Goal: Task Accomplishment & Management: Manage account settings

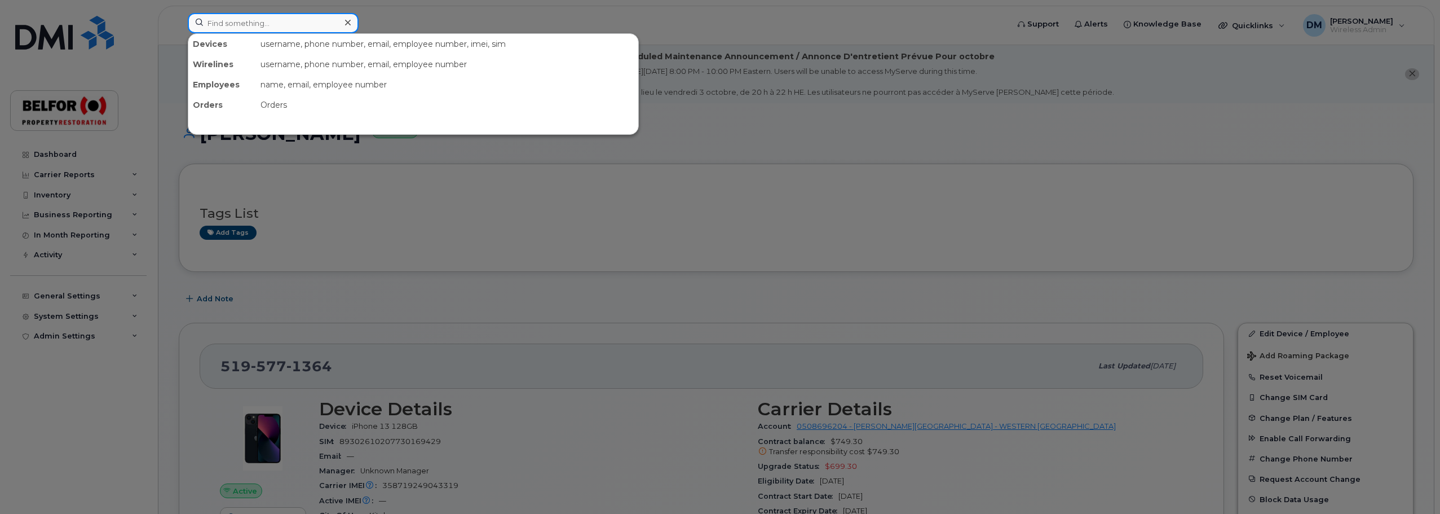
click at [256, 29] on input at bounding box center [273, 23] width 171 height 20
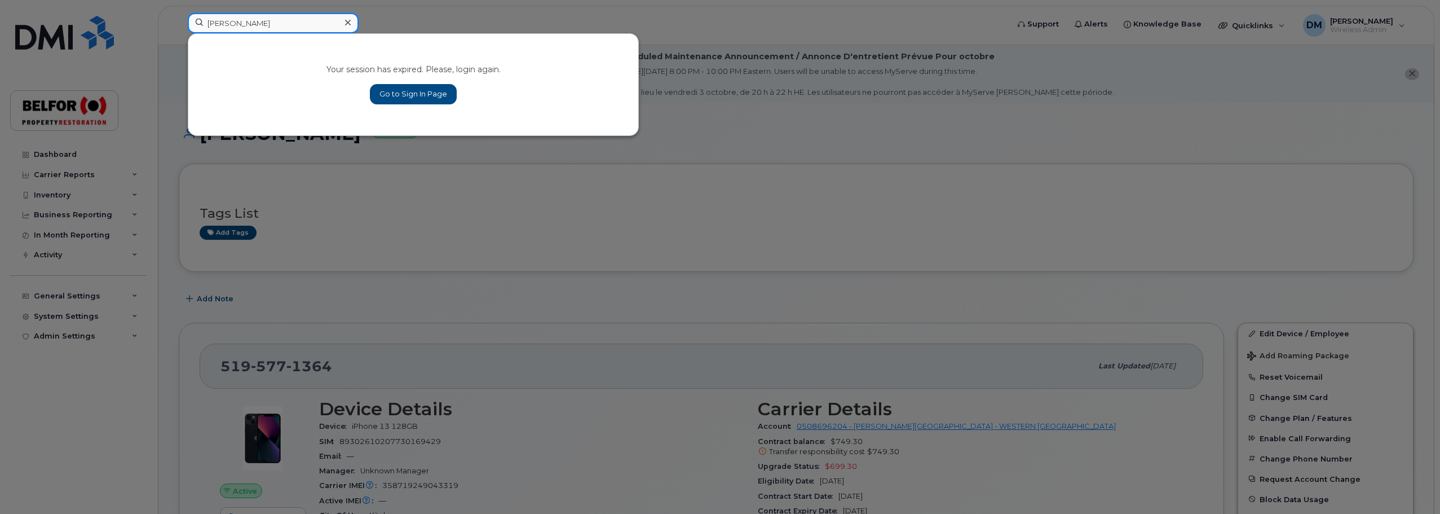
type input "jackie"
click at [414, 91] on link "Go to Sign In Page" at bounding box center [413, 94] width 87 height 20
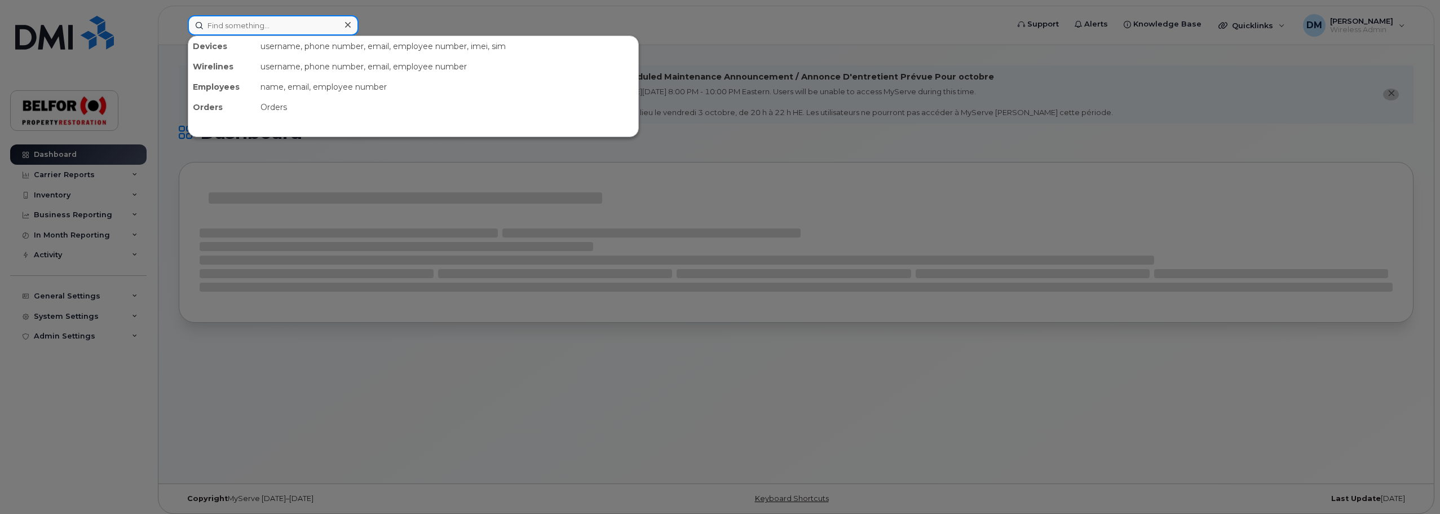
click at [231, 25] on input at bounding box center [273, 25] width 171 height 20
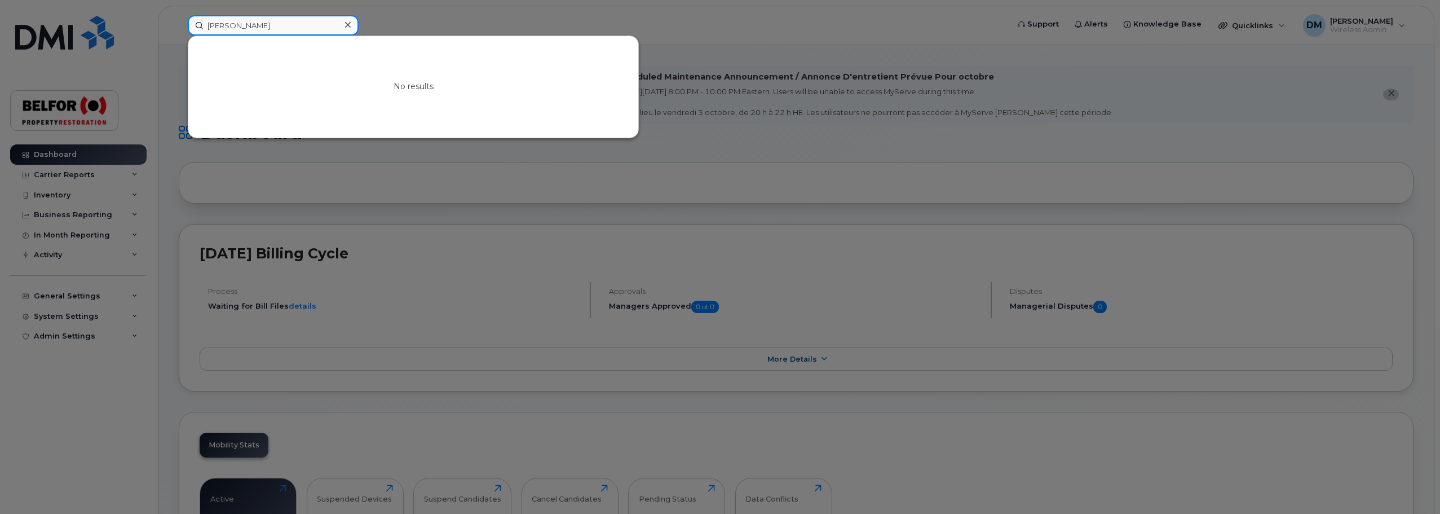
click at [245, 28] on input "jackie" at bounding box center [273, 25] width 171 height 20
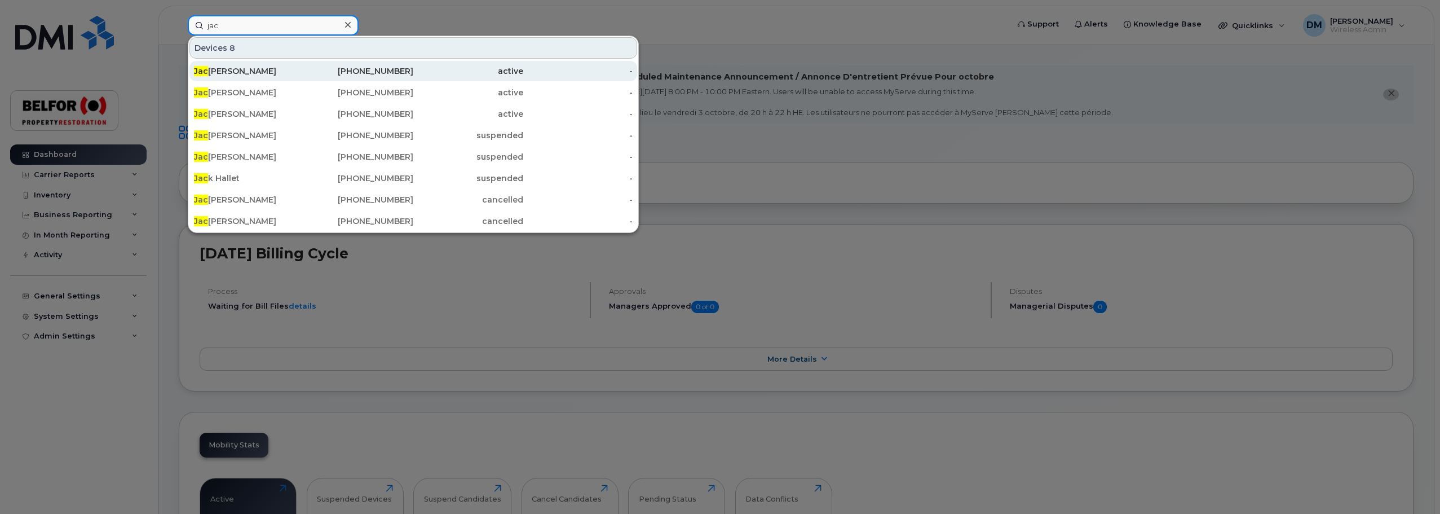
type input "jac"
click at [246, 68] on div "Jac queline Knight" at bounding box center [249, 70] width 110 height 11
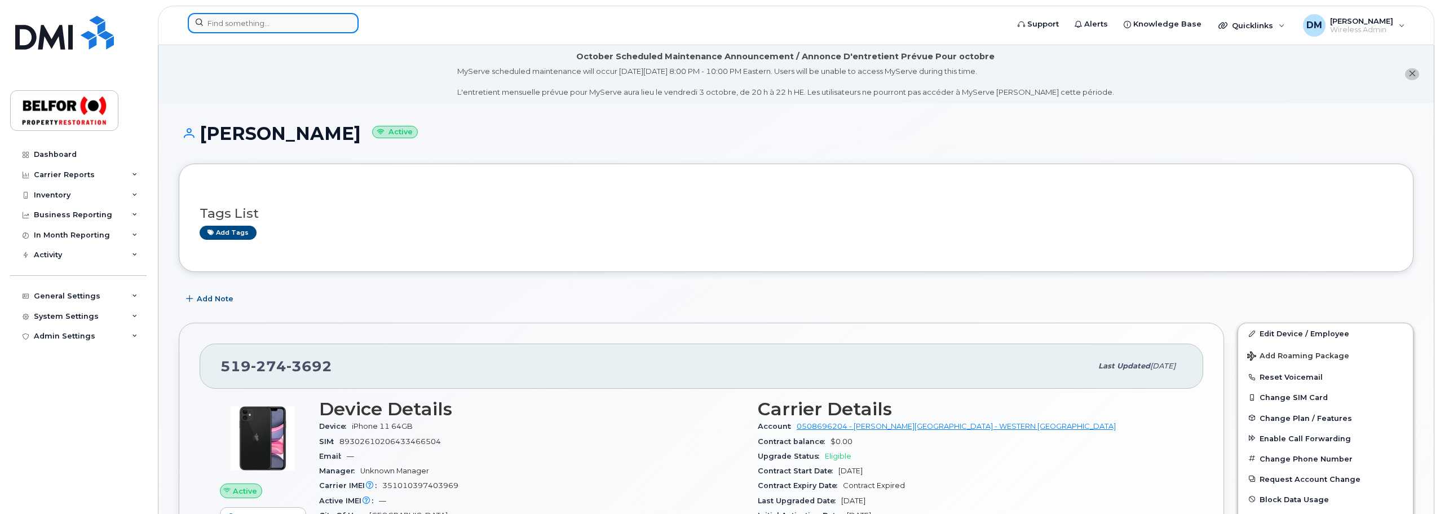
click at [263, 31] on input at bounding box center [273, 23] width 171 height 20
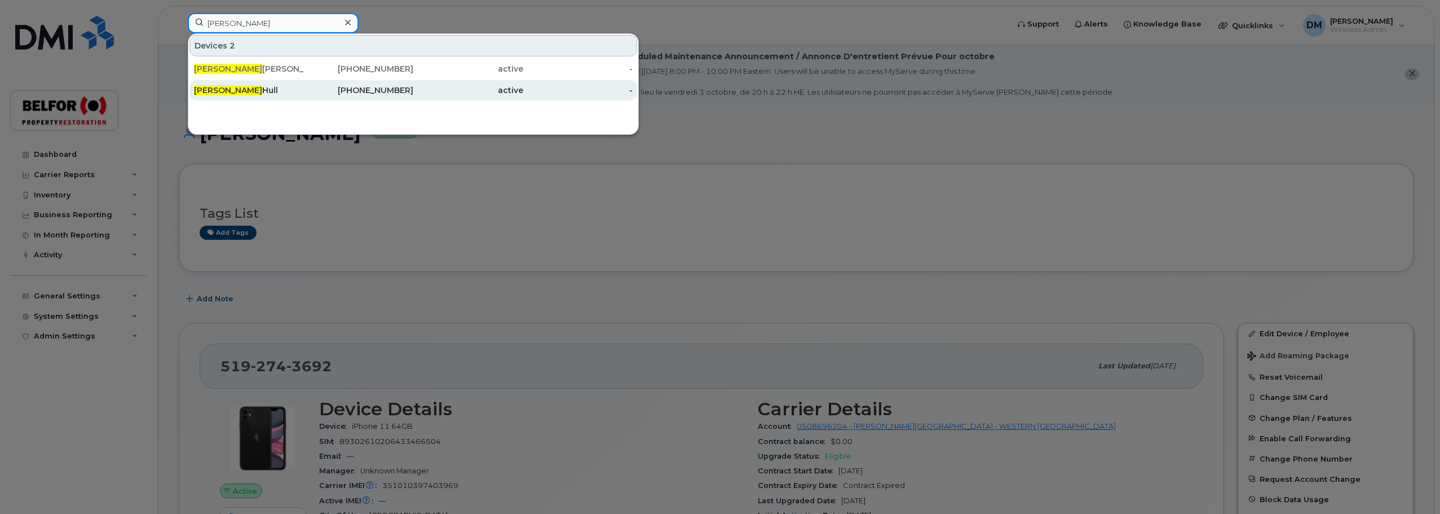
type input "joey"
click at [262, 94] on div "Joey Hull" at bounding box center [249, 90] width 110 height 11
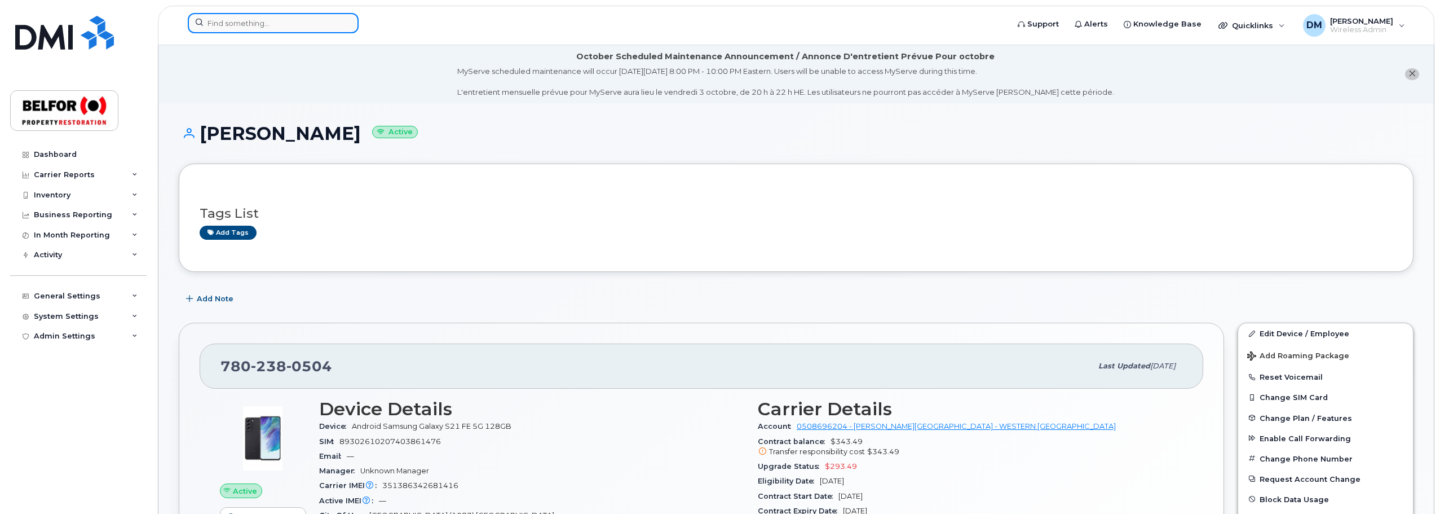
click at [250, 23] on input at bounding box center [273, 23] width 171 height 20
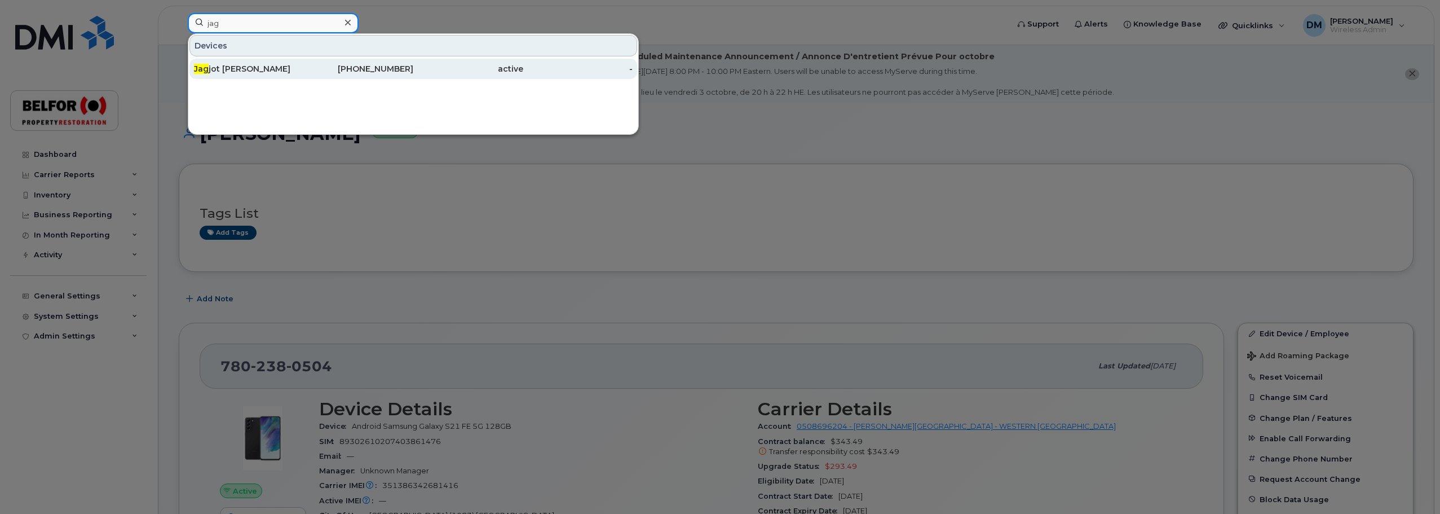
type input "jag"
click at [246, 62] on div "Jag jot Grewal" at bounding box center [249, 69] width 110 height 20
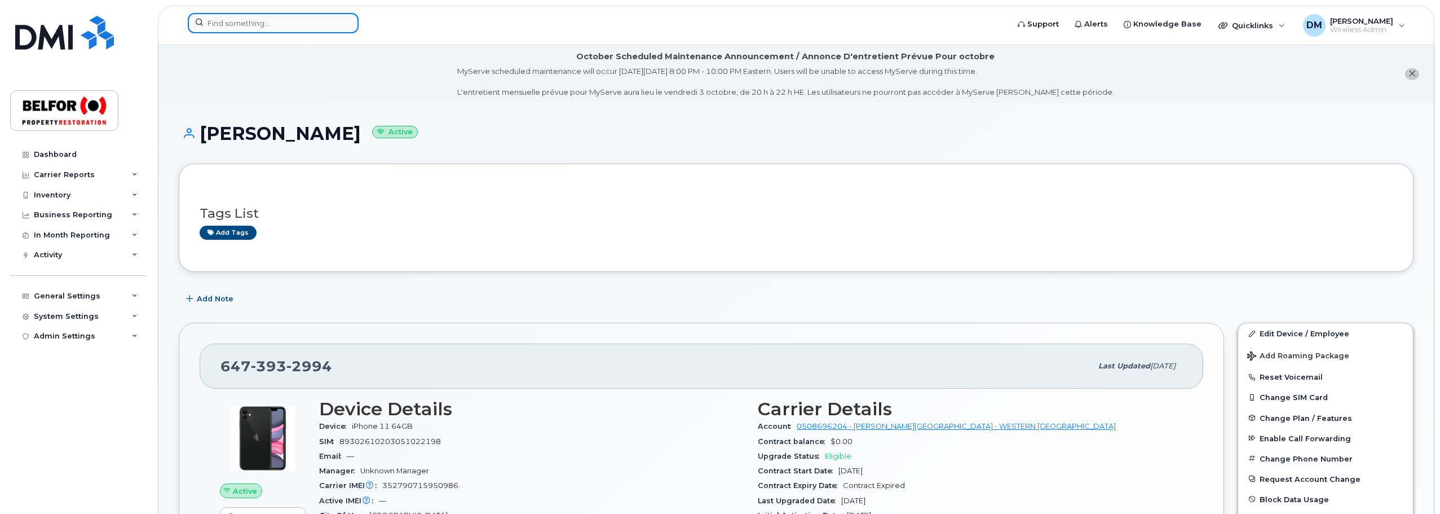
click at [228, 23] on input at bounding box center [273, 23] width 171 height 20
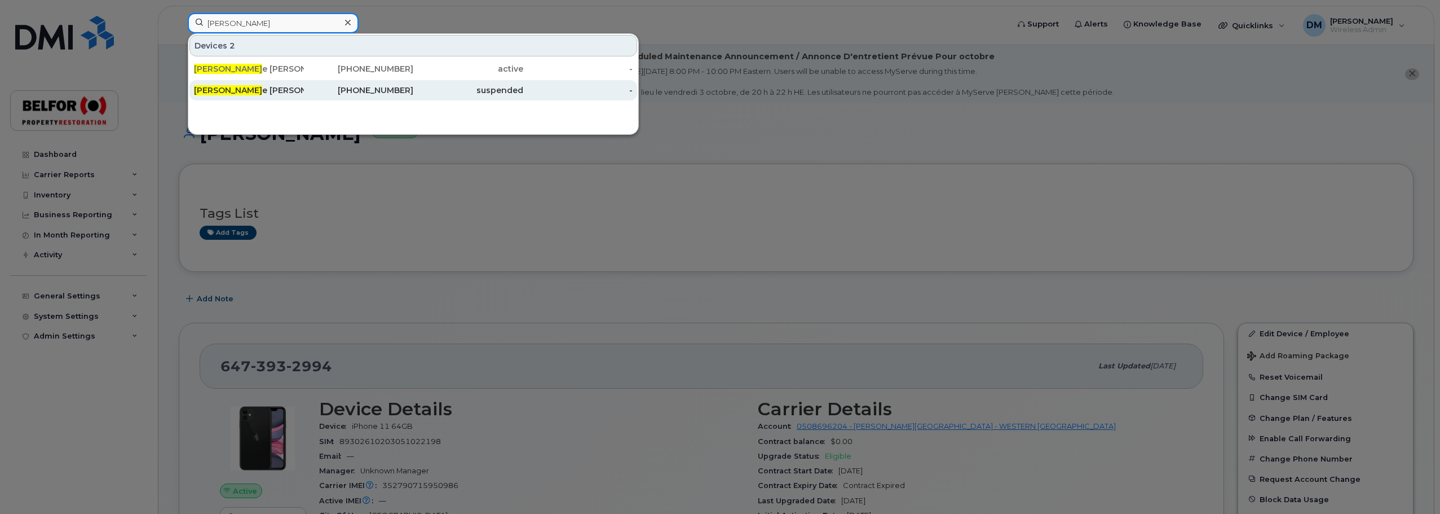
type input "daniell"
click at [260, 92] on div "Daniell e Crilley" at bounding box center [249, 90] width 110 height 11
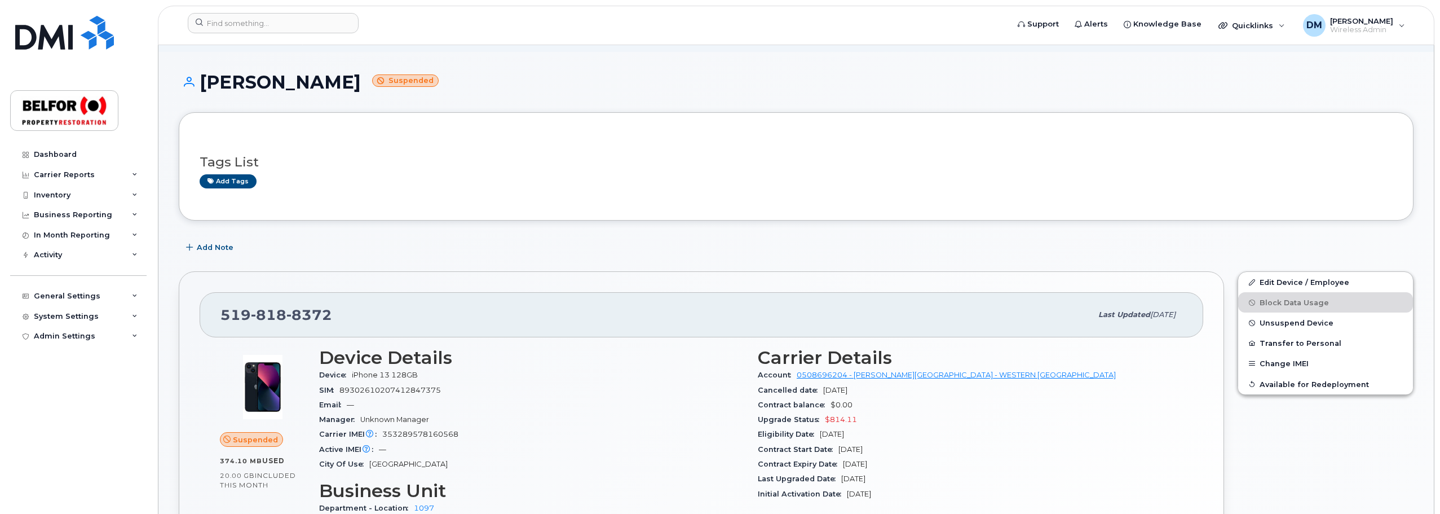
scroll to position [113, 0]
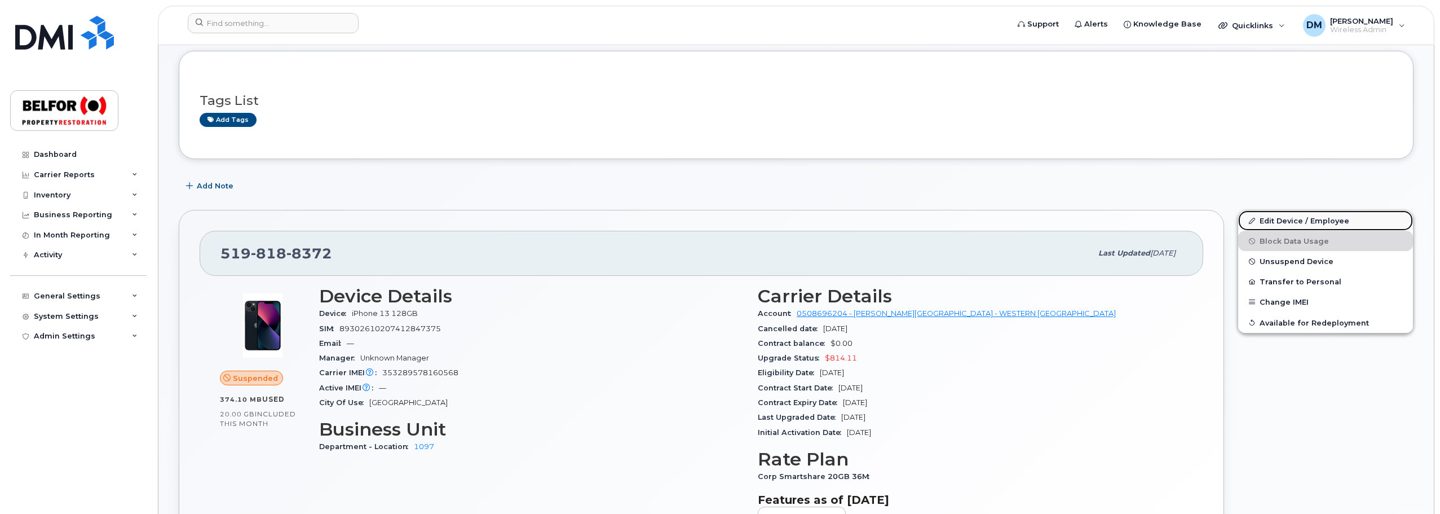
click at [1290, 221] on link "Edit Device / Employee" at bounding box center [1325, 220] width 175 height 20
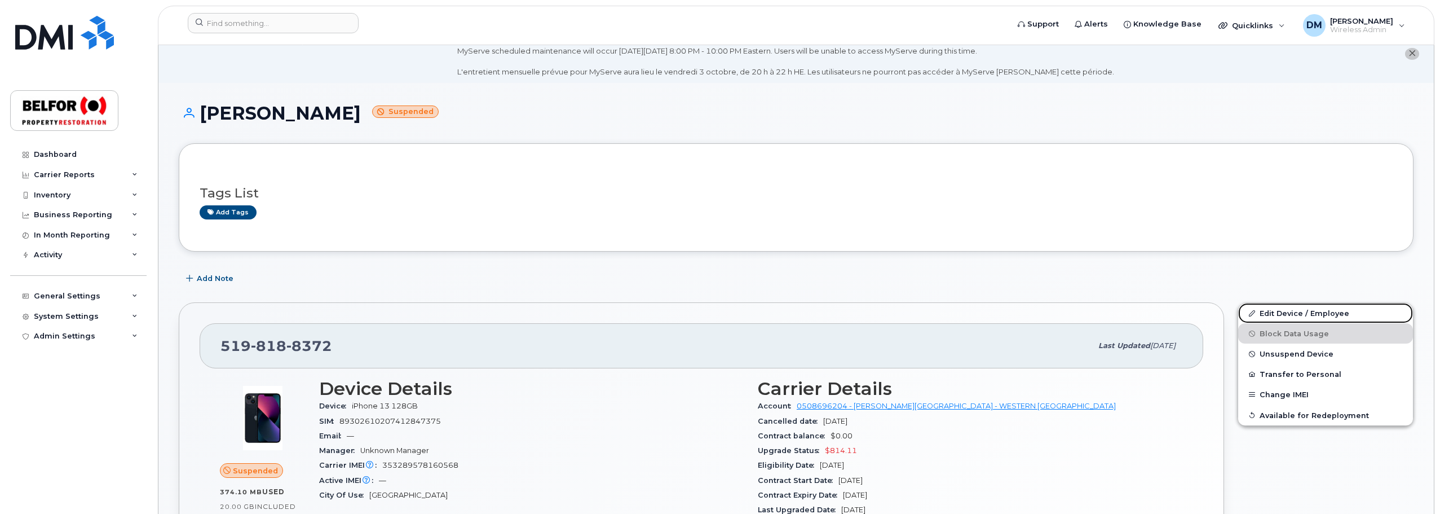
scroll to position [56, 0]
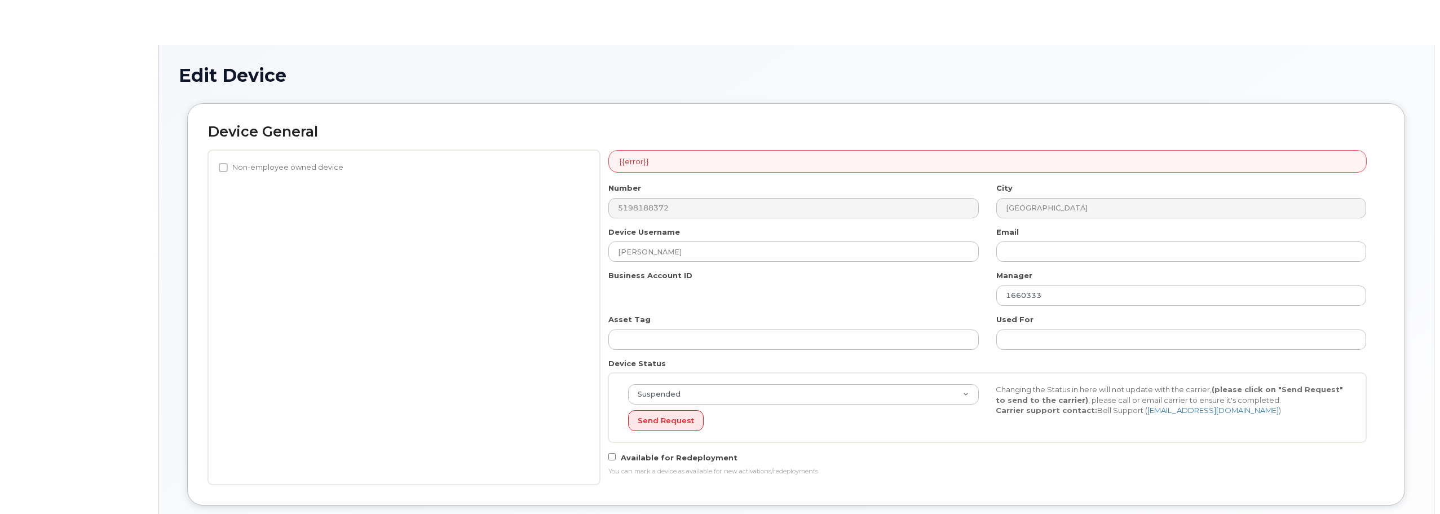
select select "5713139"
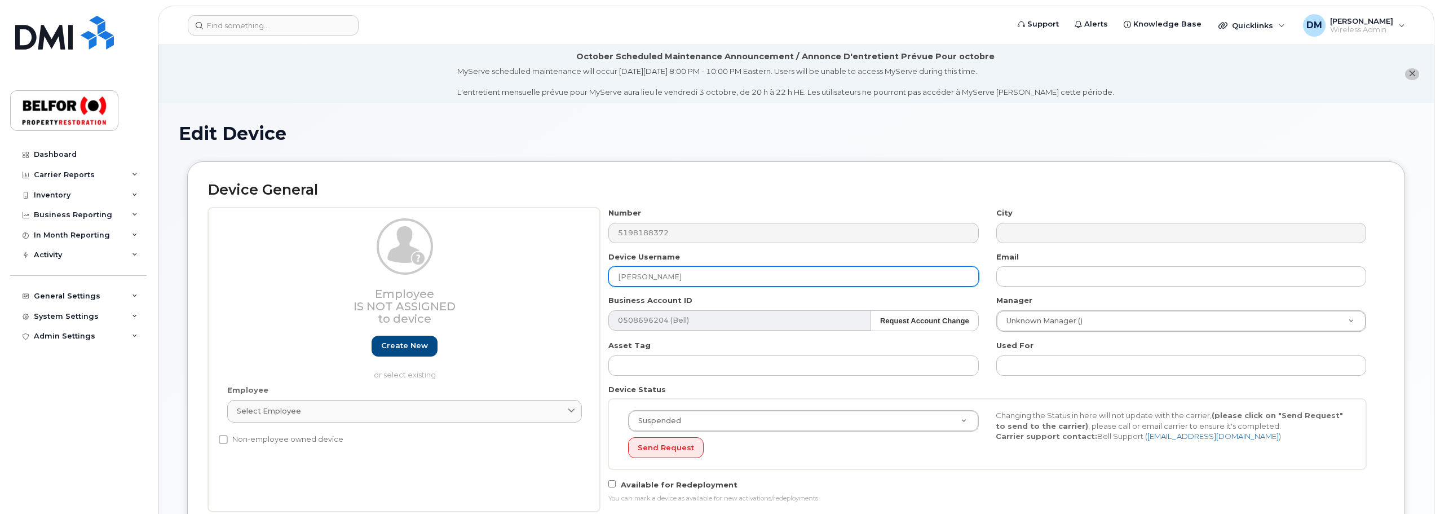
drag, startPoint x: 687, startPoint y: 277, endPoint x: 602, endPoint y: 280, distance: 85.7
click at [602, 280] on div "Device Username [PERSON_NAME]" at bounding box center [793, 269] width 387 height 36
paste input "[PERSON_NAME]"
type input "[PERSON_NAME]"
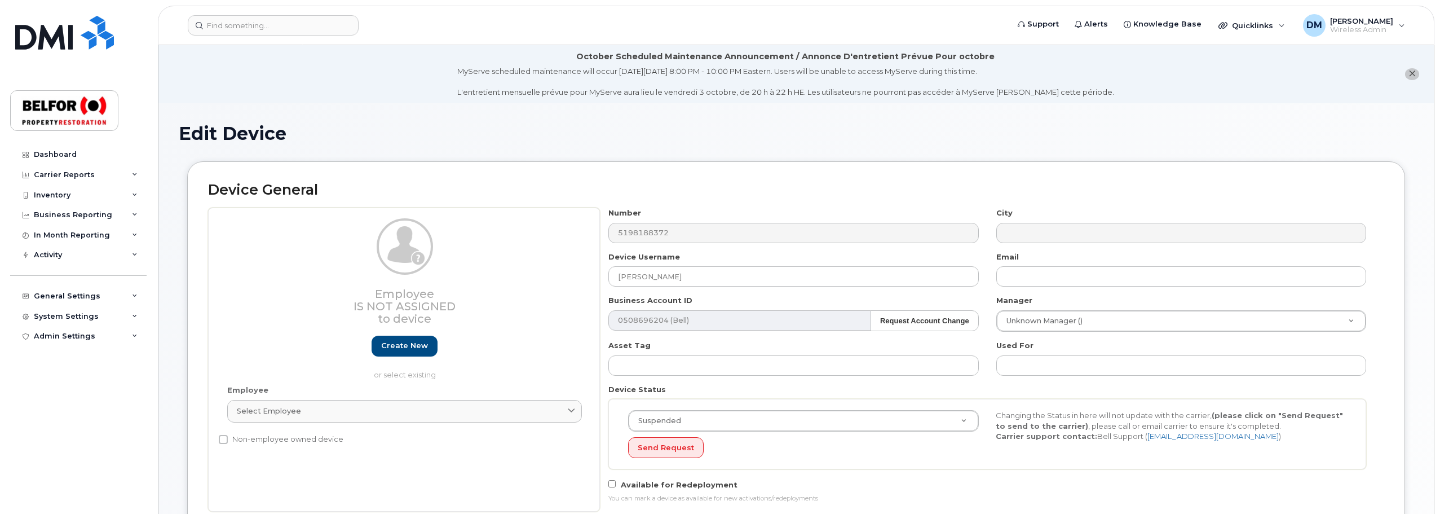
click at [1408, 138] on h1 "Edit Device" at bounding box center [796, 133] width 1235 height 20
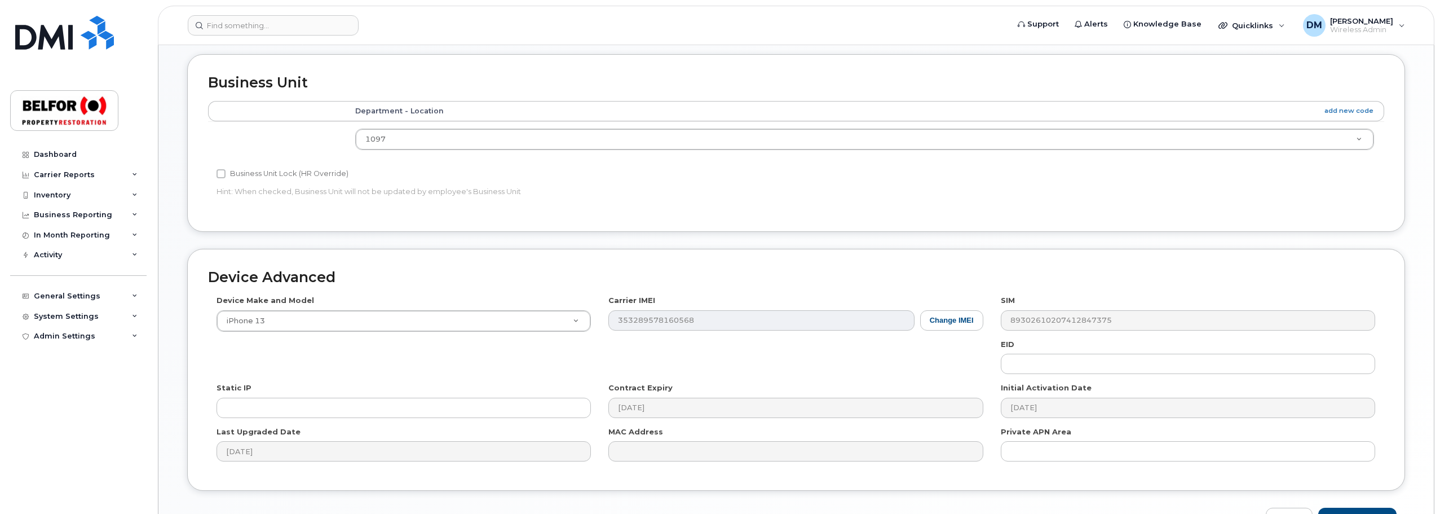
scroll to position [566, 0]
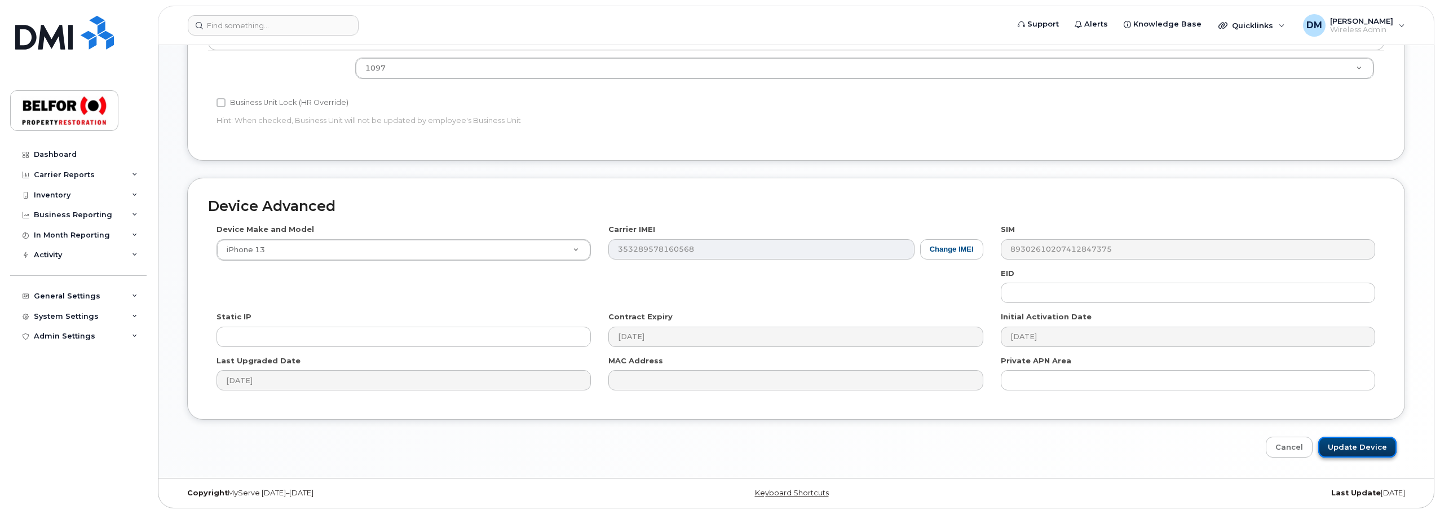
click at [1358, 448] on input "Update Device" at bounding box center [1357, 446] width 78 height 21
type input "Saving..."
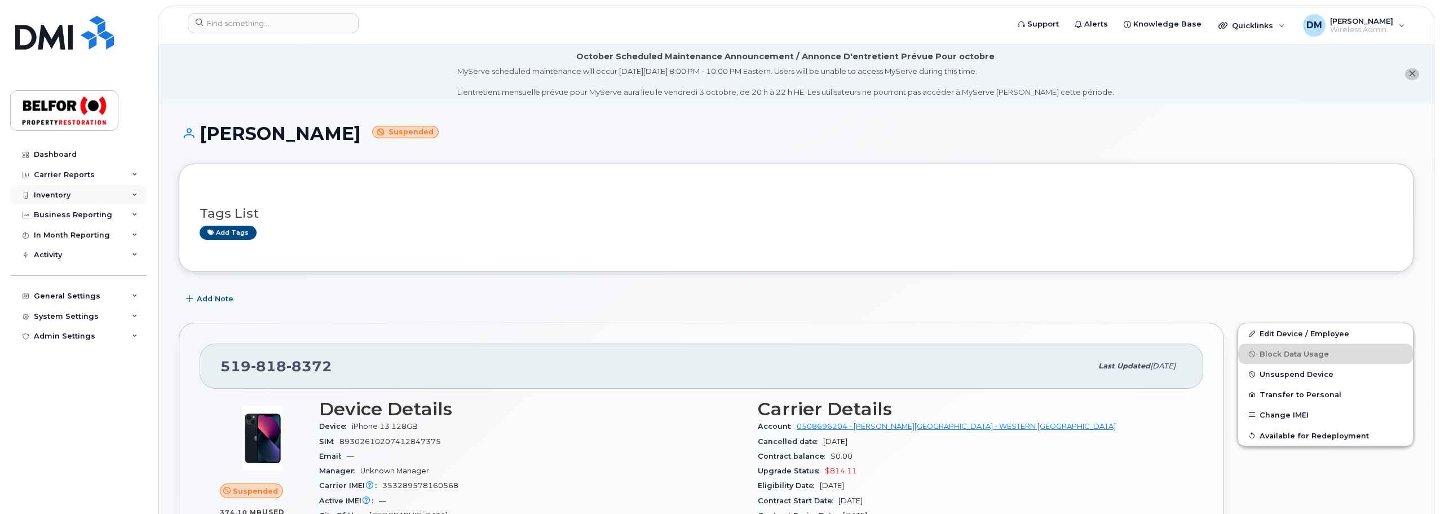
click at [76, 200] on div "Inventory" at bounding box center [78, 195] width 136 height 20
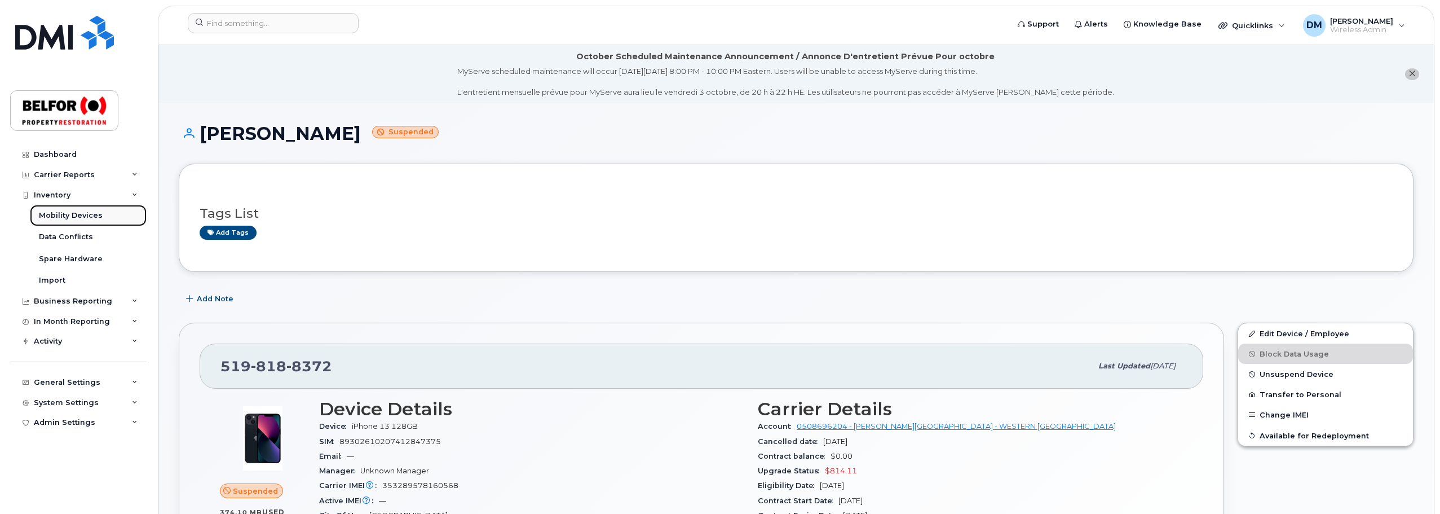
click at [81, 218] on div "Mobility Devices" at bounding box center [71, 215] width 64 height 10
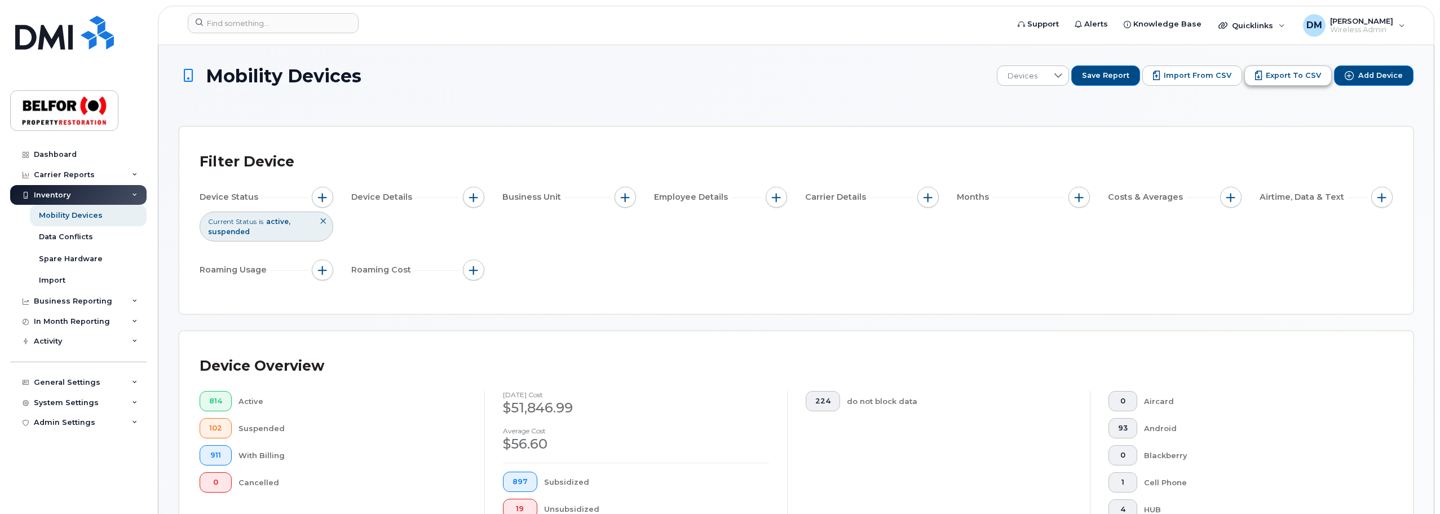
click at [1287, 79] on span "Export to CSV" at bounding box center [1293, 75] width 55 height 10
click at [48, 195] on div "Inventory" at bounding box center [52, 195] width 37 height 9
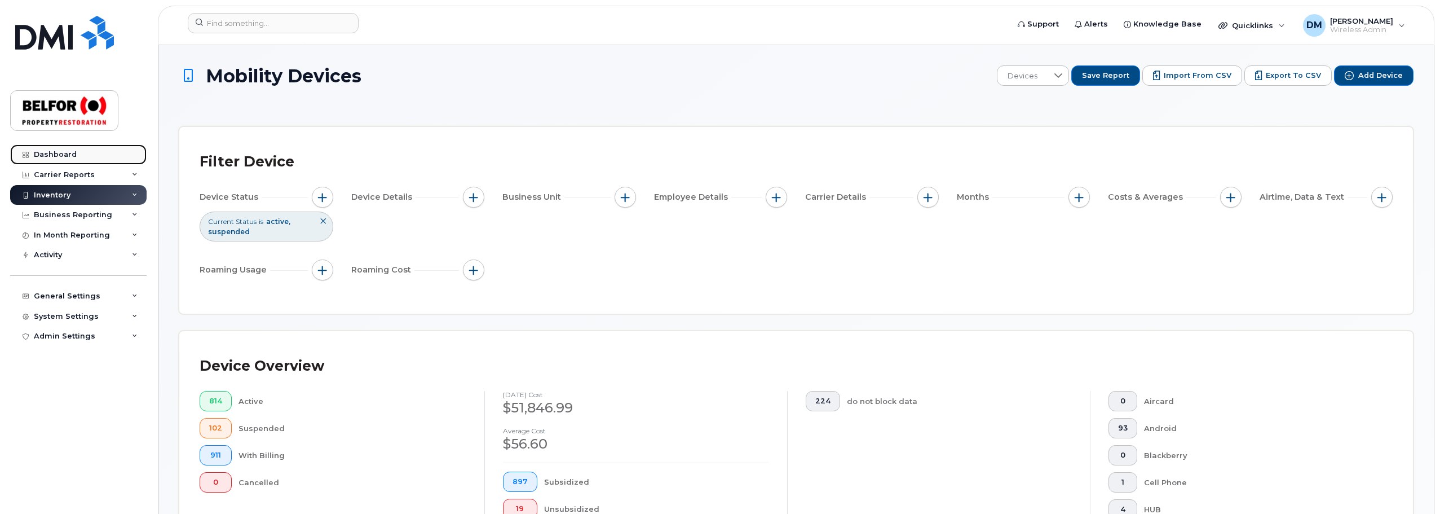
click at [59, 157] on div "Dashboard" at bounding box center [55, 154] width 43 height 9
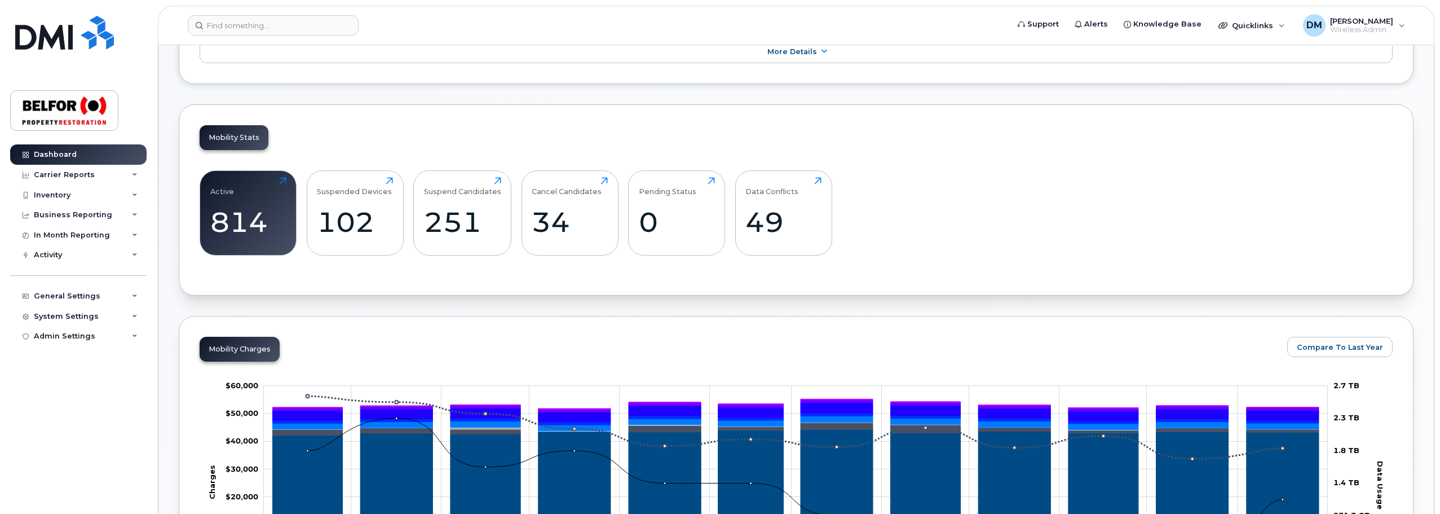
scroll to position [282, 0]
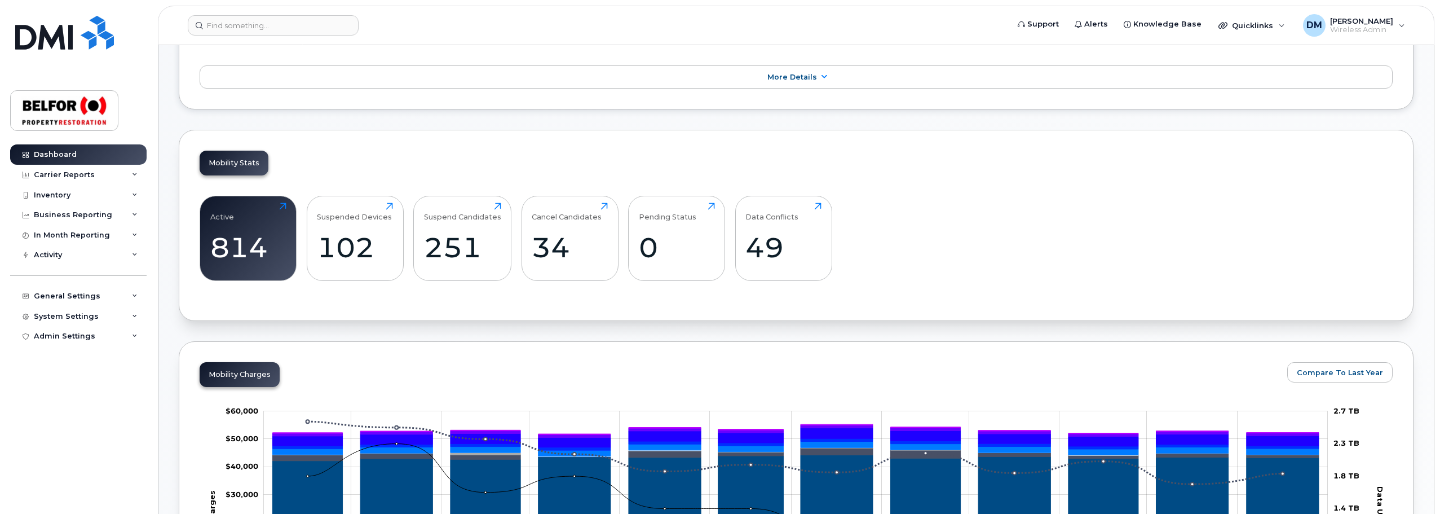
click at [342, 140] on div "Mobility Stats Active 814 Click to view more Suspended Devices 102 Click to vie…" at bounding box center [796, 225] width 1235 height 191
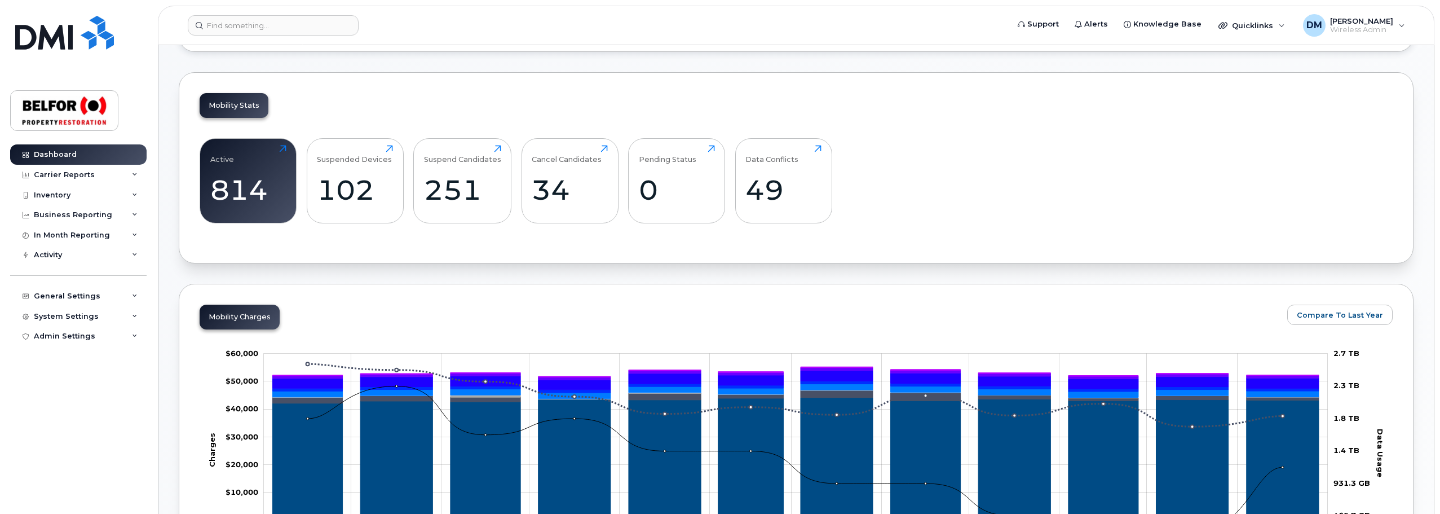
scroll to position [338, 0]
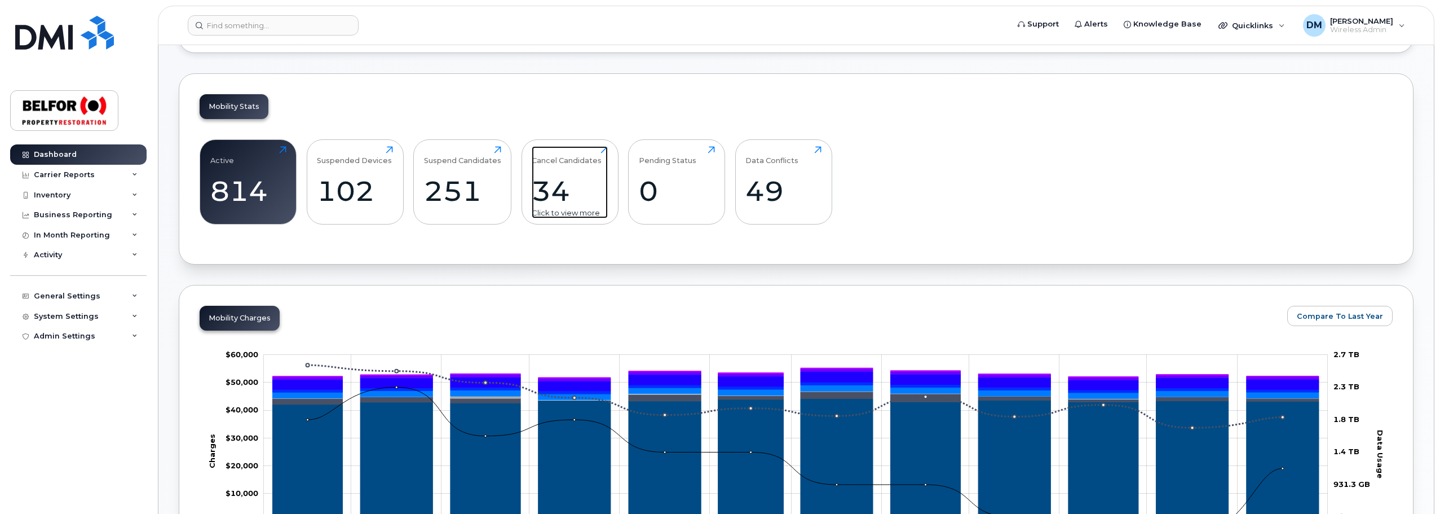
click at [551, 200] on div "34" at bounding box center [570, 190] width 76 height 33
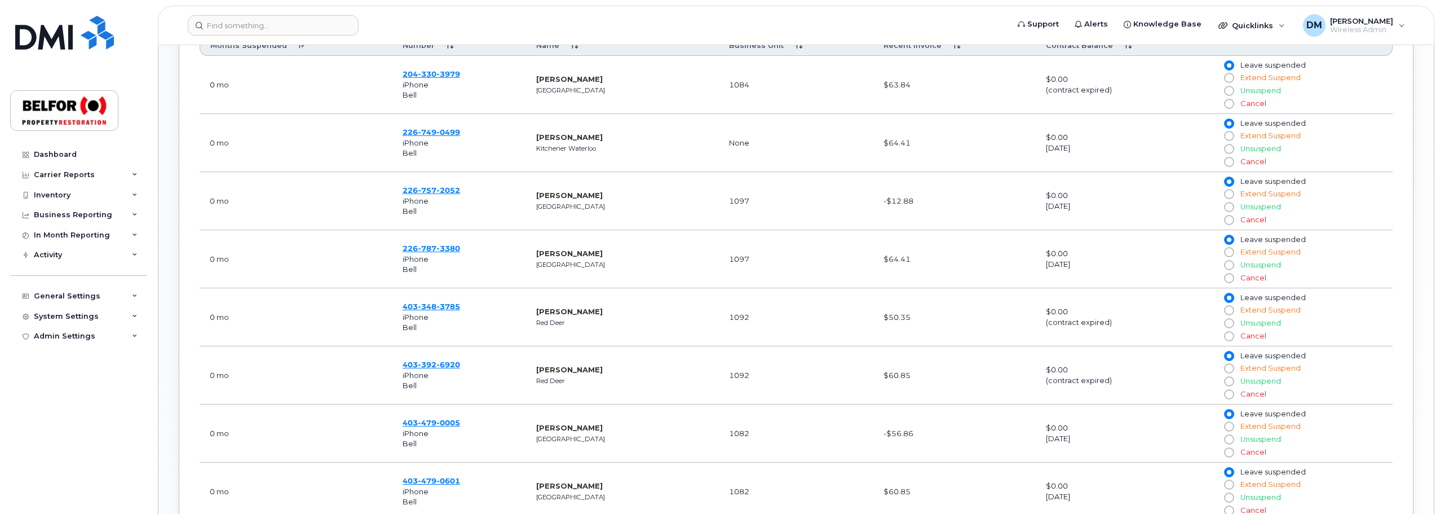
scroll to position [395, 0]
